Goal: Find contact information: Find contact information

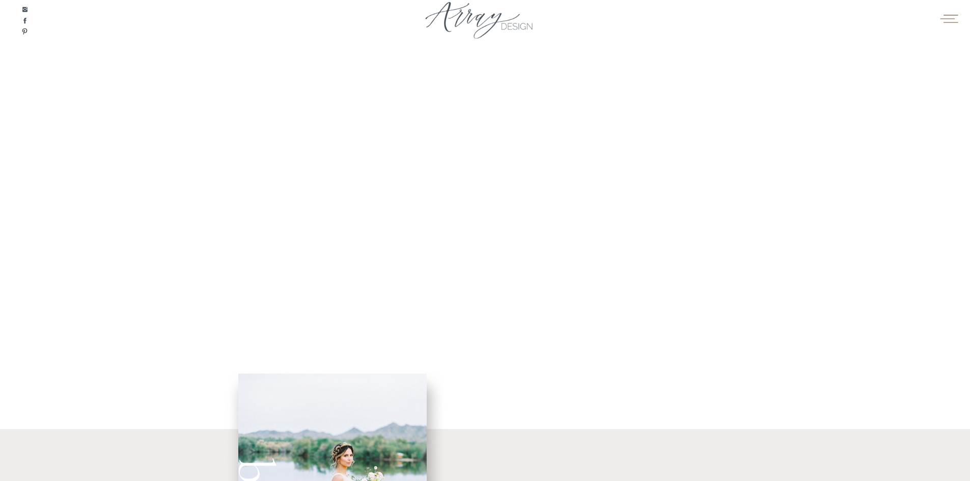
click at [947, 17] on icon at bounding box center [949, 18] width 20 height 15
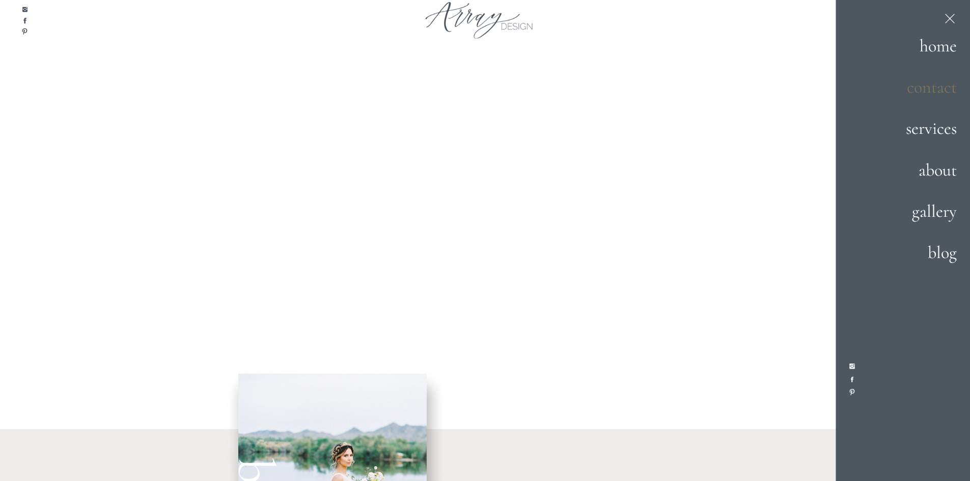
click at [926, 92] on h2 "contact" at bounding box center [921, 88] width 71 height 28
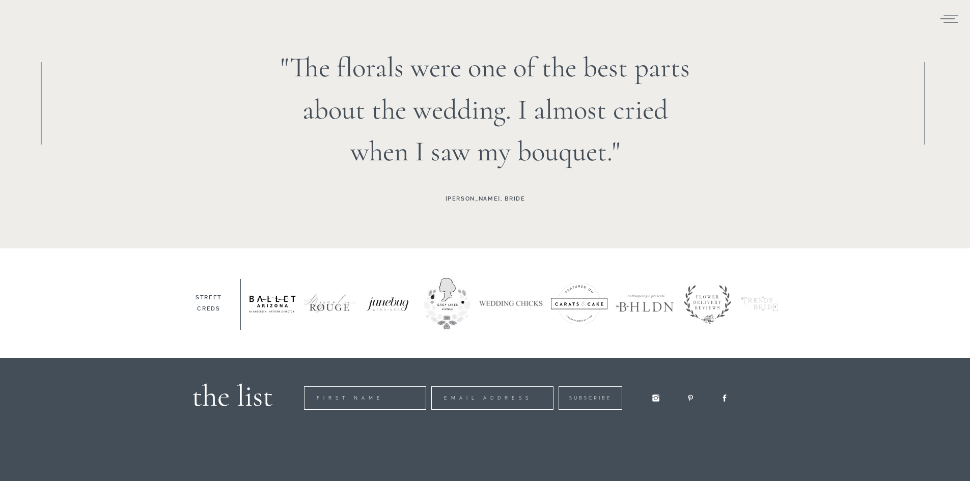
scroll to position [1584, 0]
